Goal: Navigation & Orientation: Understand site structure

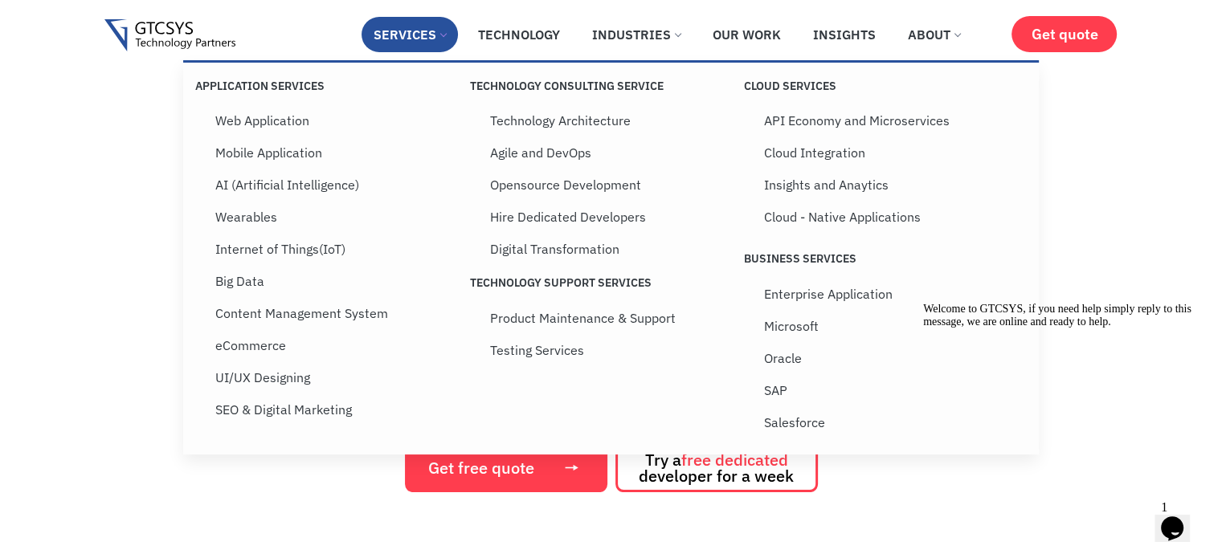
click at [439, 31] on link "Services" at bounding box center [410, 34] width 96 height 35
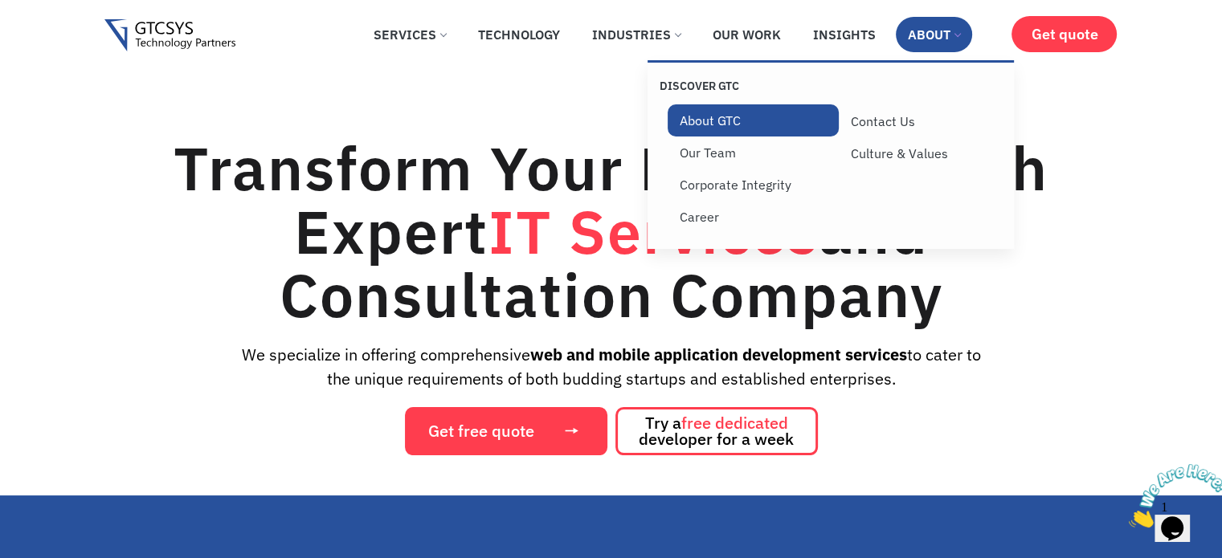
click at [741, 121] on link "About GTC" at bounding box center [753, 120] width 171 height 32
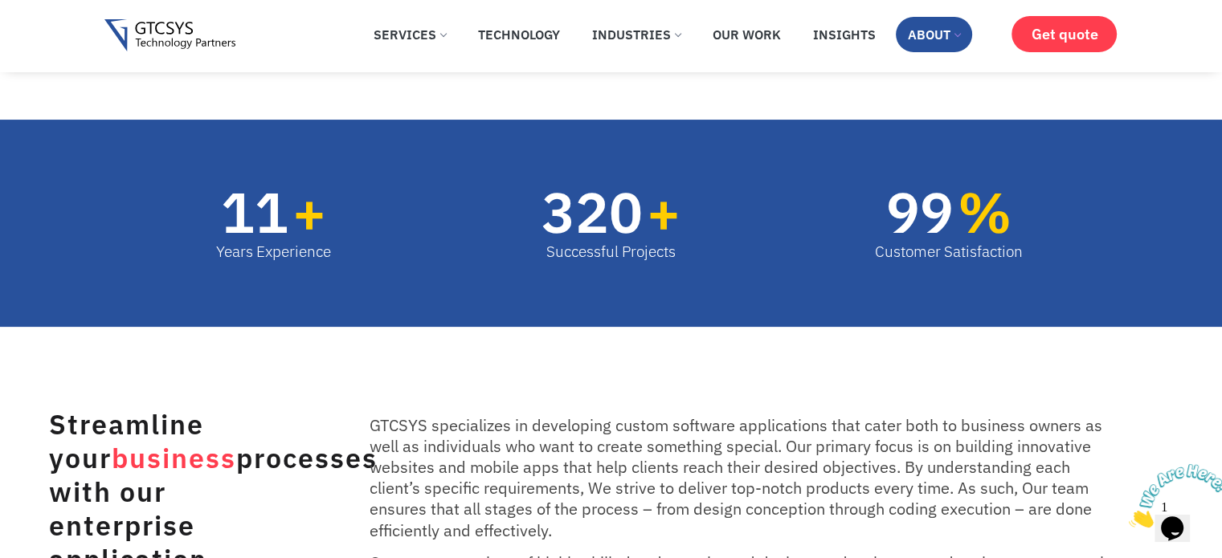
scroll to position [210, 0]
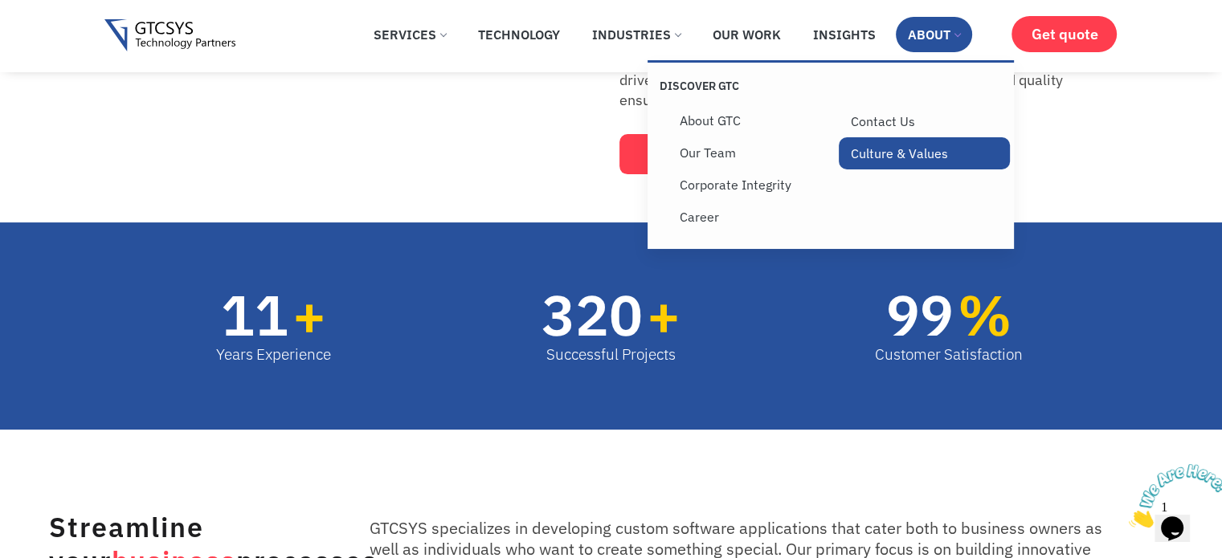
click at [856, 147] on link "Culture & Values" at bounding box center [924, 153] width 171 height 32
